Goal: Check status

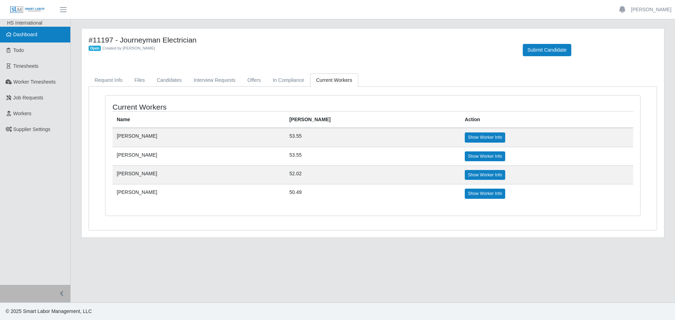
click at [25, 33] on span "Dashboard" at bounding box center [25, 35] width 24 height 6
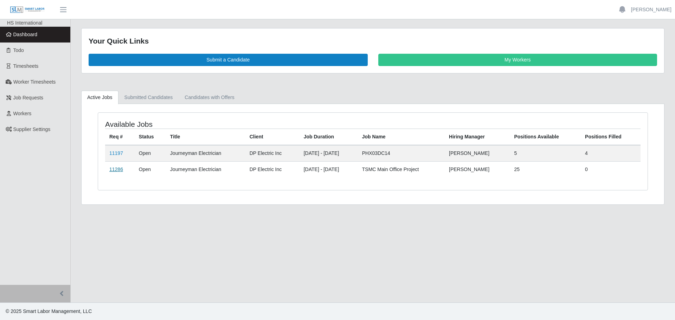
click at [113, 168] on link "11286" at bounding box center [116, 170] width 14 height 6
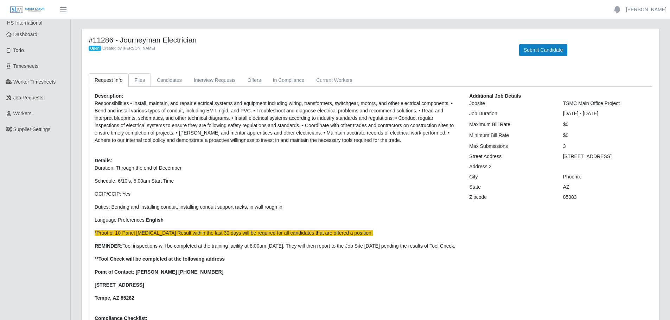
click at [133, 84] on link "Files" at bounding box center [139, 81] width 23 height 14
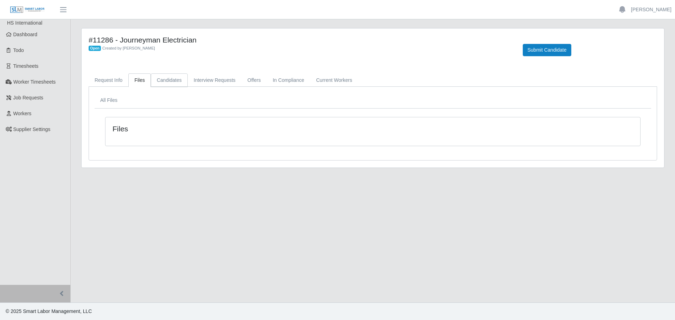
click at [175, 82] on link "Candidates" at bounding box center [169, 81] width 37 height 14
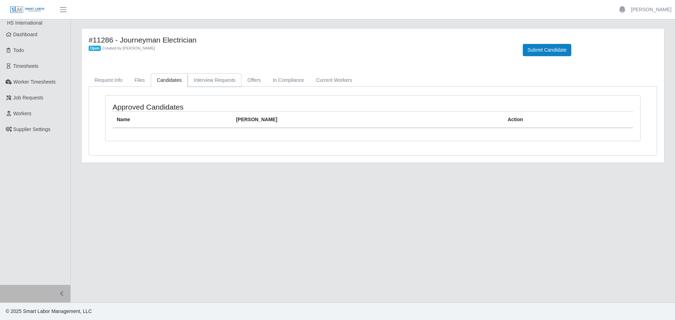
click at [202, 83] on link "Interview Requests" at bounding box center [215, 81] width 54 height 14
click at [259, 82] on link "Offers" at bounding box center [254, 81] width 25 height 14
click at [291, 83] on link "In Compliance" at bounding box center [289, 81] width 44 height 14
